Goal: Task Accomplishment & Management: Complete application form

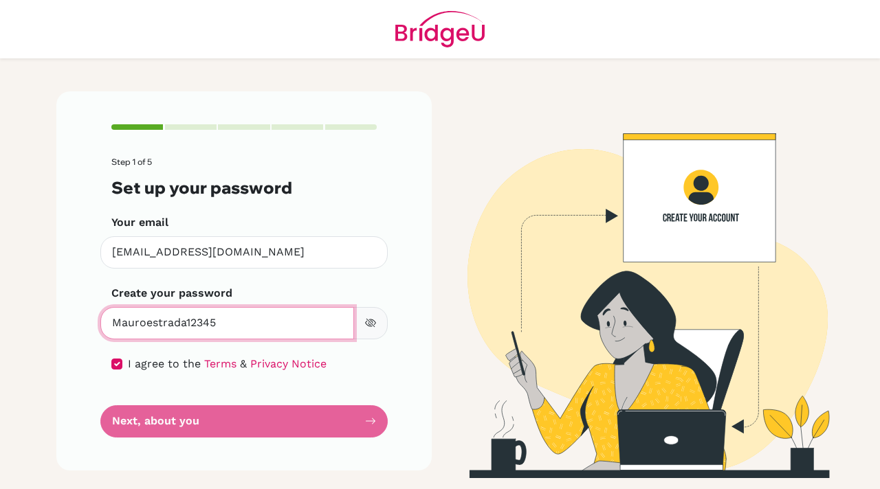
click at [270, 328] on input "Mauroestrada12345" at bounding box center [227, 323] width 254 height 32
click at [260, 425] on form "Step 1 of 5 Set up your password Your email [EMAIL_ADDRESS][DOMAIN_NAME] Invali…" at bounding box center [243, 297] width 265 height 280
click at [372, 320] on icon "button" at bounding box center [372, 323] width 8 height 6
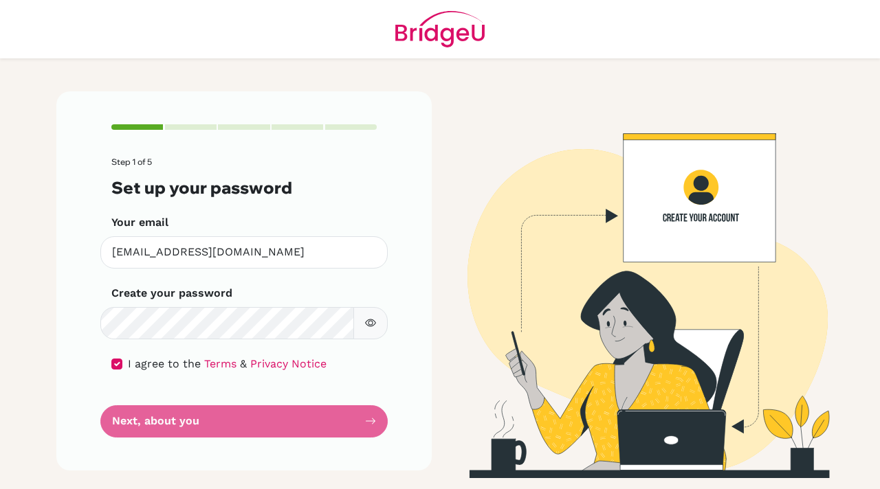
click at [372, 320] on icon "button" at bounding box center [370, 324] width 11 height 8
click at [280, 436] on form "Step 1 of 5 Set up your password Your email [EMAIL_ADDRESS][DOMAIN_NAME] Invali…" at bounding box center [243, 297] width 265 height 280
click at [120, 363] on input "checkbox" at bounding box center [116, 364] width 11 height 11
click at [117, 366] on input "checkbox" at bounding box center [116, 364] width 11 height 11
checkbox input "true"
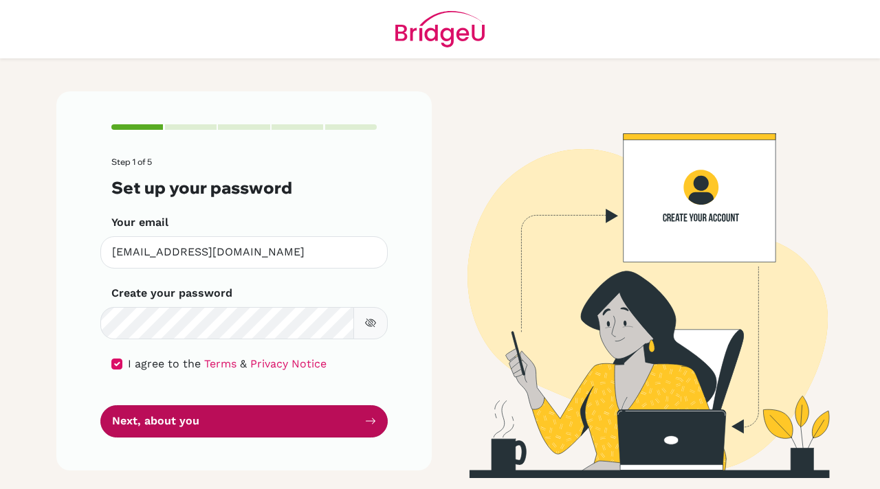
click at [190, 418] on button "Next, about you" at bounding box center [243, 421] width 287 height 32
click at [234, 415] on button "Next, about you" at bounding box center [243, 421] width 287 height 32
click at [265, 427] on button "Next, about you" at bounding box center [243, 421] width 287 height 32
click at [243, 412] on button "Next, about you" at bounding box center [243, 421] width 287 height 32
click at [224, 405] on button "Next, about you" at bounding box center [243, 421] width 287 height 32
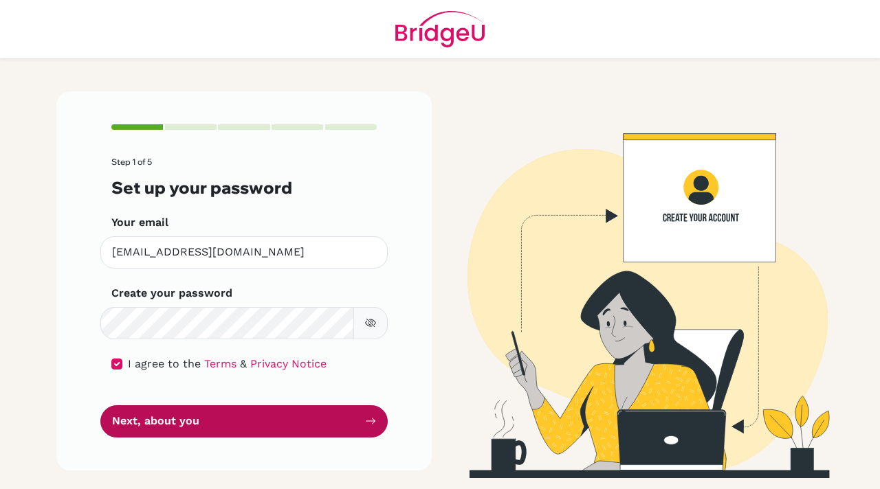
click at [245, 432] on button "Next, about you" at bounding box center [243, 421] width 287 height 32
click at [221, 432] on button "Next, about you" at bounding box center [243, 421] width 287 height 32
click at [334, 416] on button "Next, about you" at bounding box center [243, 421] width 287 height 32
click at [247, 407] on button "Next, about you" at bounding box center [243, 421] width 287 height 32
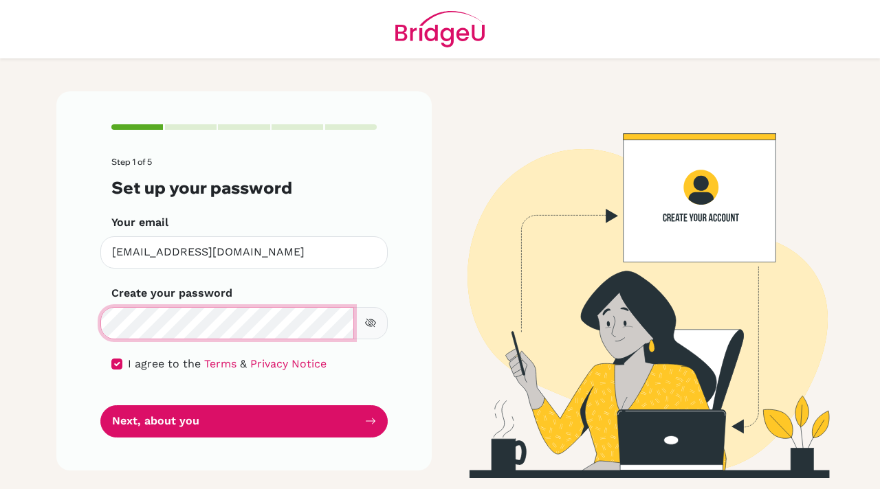
click at [97, 320] on div "Step 1 of 5 Set up your password Your email [EMAIL_ADDRESS][DOMAIN_NAME] Invali…" at bounding box center [243, 280] width 375 height 379
